Goal: Book appointment/travel/reservation

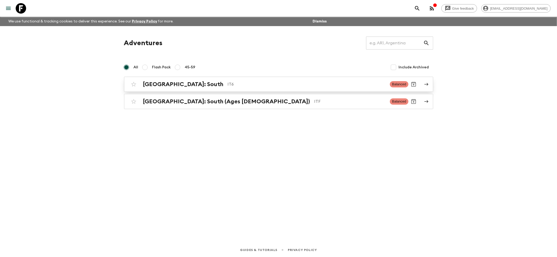
click at [168, 82] on h2 "[GEOGRAPHIC_DATA]: South" at bounding box center [183, 84] width 80 height 7
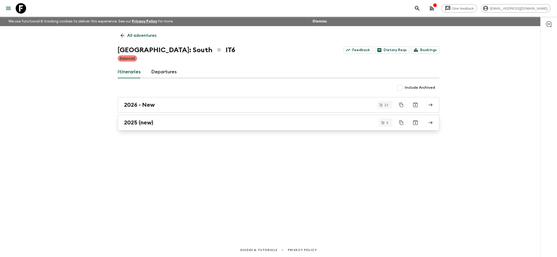
click at [132, 127] on link "2025 (new)" at bounding box center [279, 123] width 322 height 16
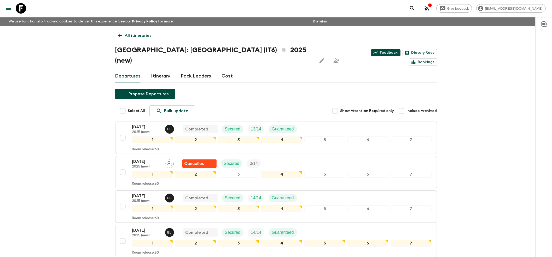
click at [371, 53] on link "Feedback" at bounding box center [385, 52] width 29 height 7
click at [119, 35] on icon at bounding box center [120, 36] width 6 height 6
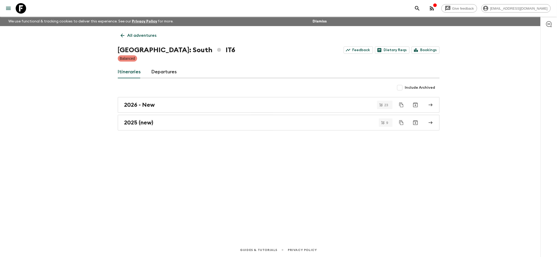
click at [120, 35] on icon at bounding box center [123, 36] width 6 height 6
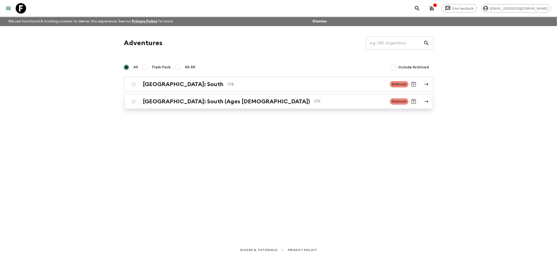
click at [156, 99] on h2 "[GEOGRAPHIC_DATA]: South (Ages [DEMOGRAPHIC_DATA])" at bounding box center [226, 101] width 167 height 7
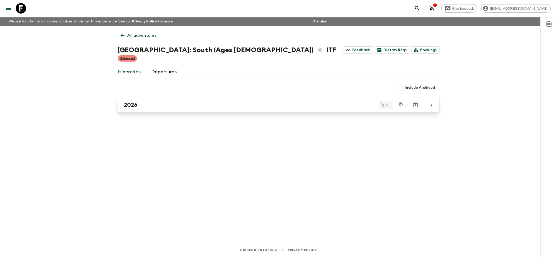
click at [147, 106] on div "2026" at bounding box center [273, 105] width 299 height 7
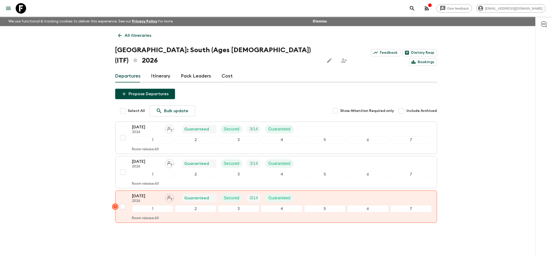
click at [119, 36] on icon at bounding box center [120, 36] width 6 height 6
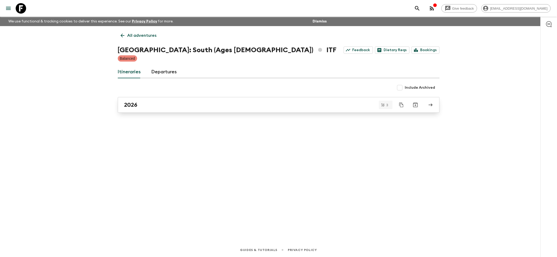
click at [129, 106] on h2 "2026" at bounding box center [130, 105] width 13 height 7
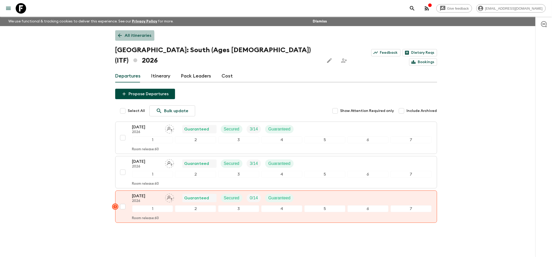
click at [120, 37] on icon at bounding box center [120, 36] width 6 height 6
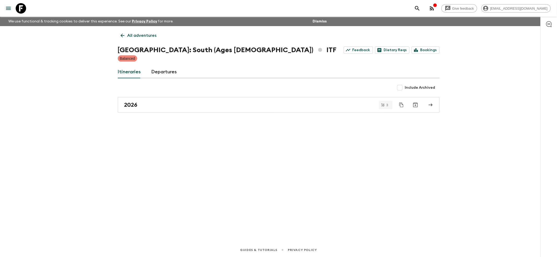
click at [120, 37] on icon at bounding box center [123, 36] width 6 height 6
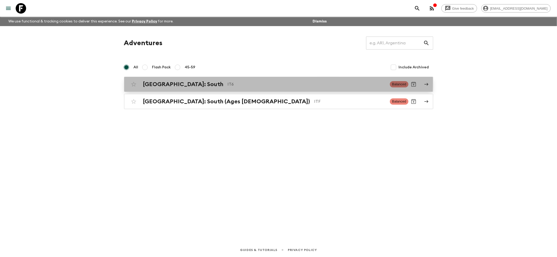
click at [155, 82] on h2 "[GEOGRAPHIC_DATA]: South" at bounding box center [183, 84] width 80 height 7
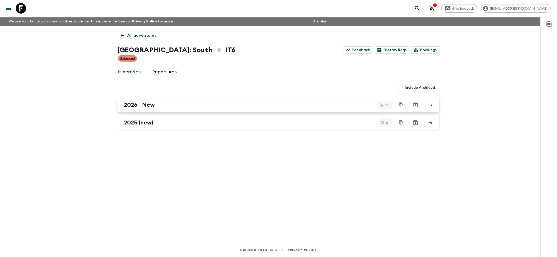
click at [131, 108] on h2 "2026 - New" at bounding box center [139, 105] width 31 height 7
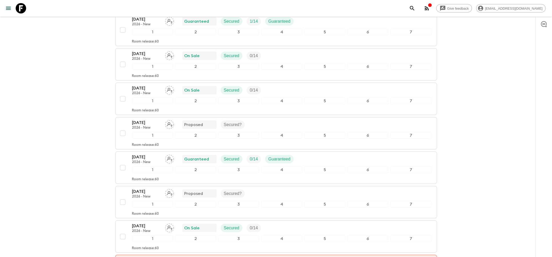
scroll to position [487, 0]
